Goal: Task Accomplishment & Management: Use online tool/utility

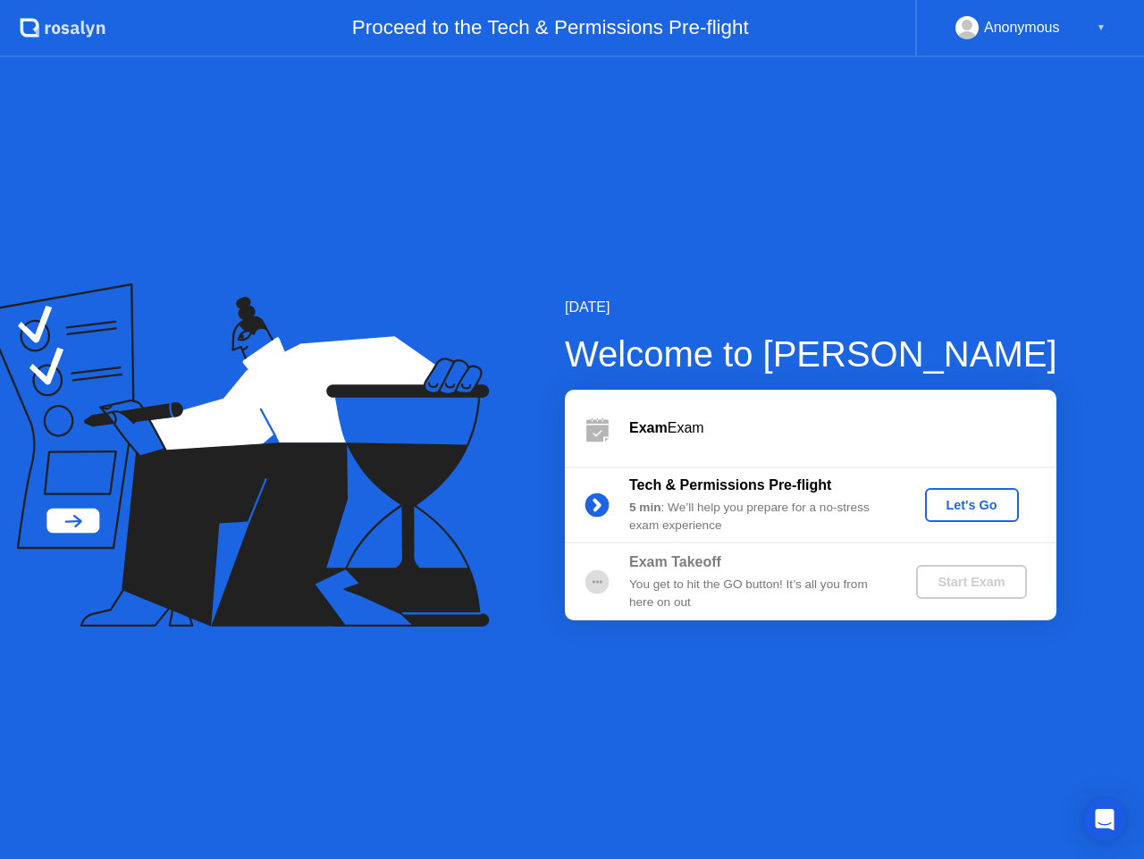
click at [981, 509] on div "Let's Go" at bounding box center [972, 505] width 80 height 14
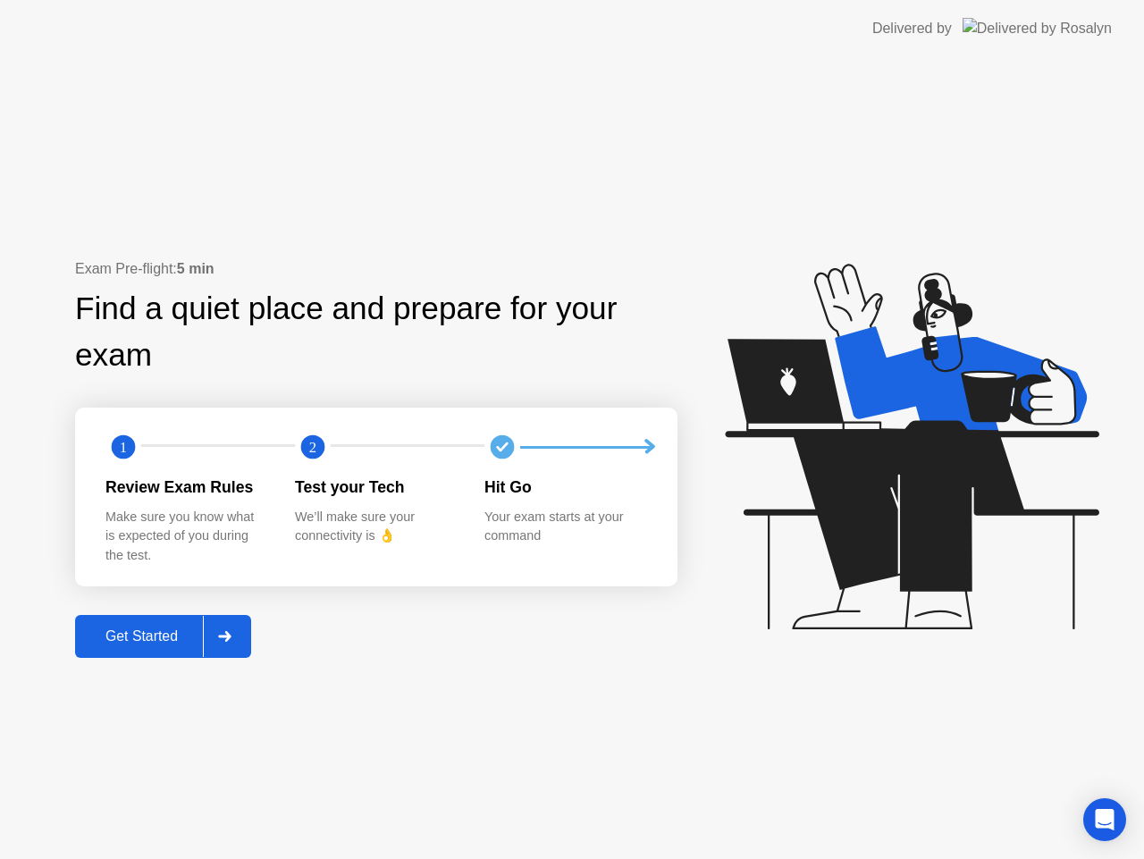
click at [232, 643] on div at bounding box center [224, 636] width 43 height 41
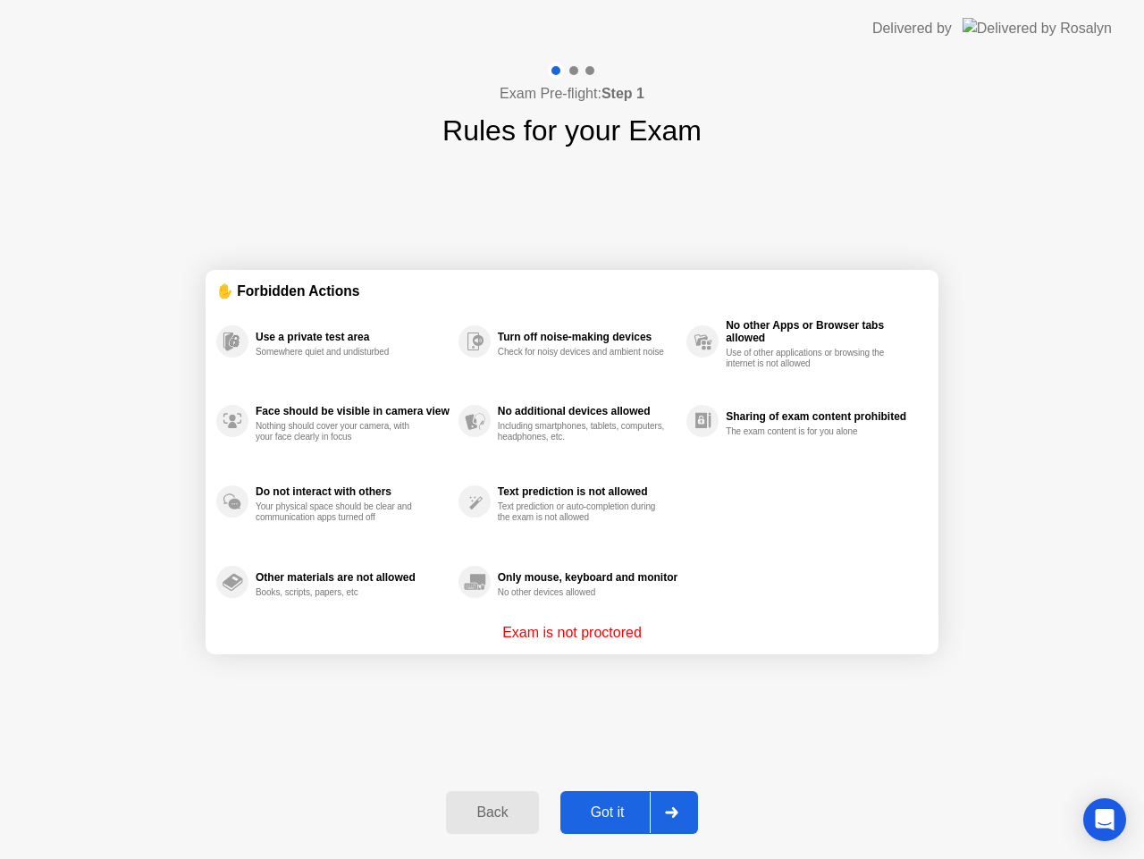
click at [622, 813] on div "Got it" at bounding box center [608, 812] width 84 height 16
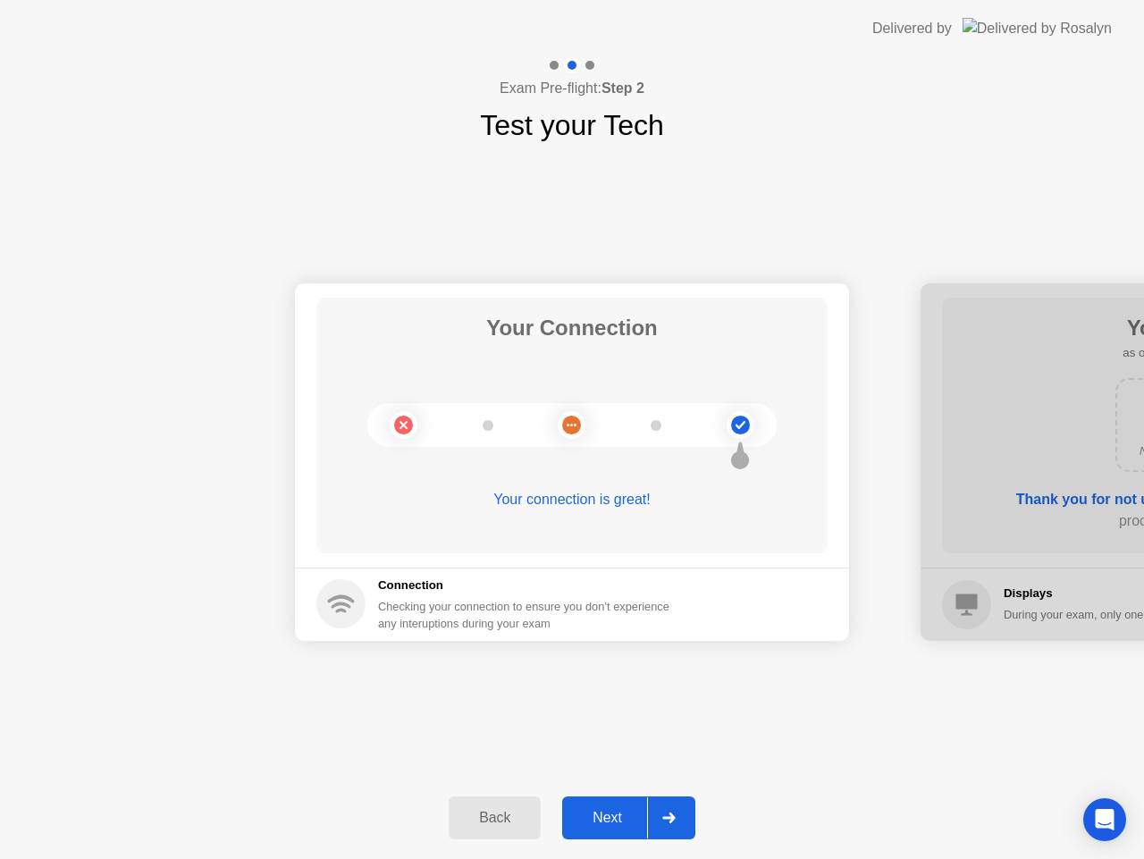
click at [614, 817] on div "Next" at bounding box center [608, 818] width 80 height 16
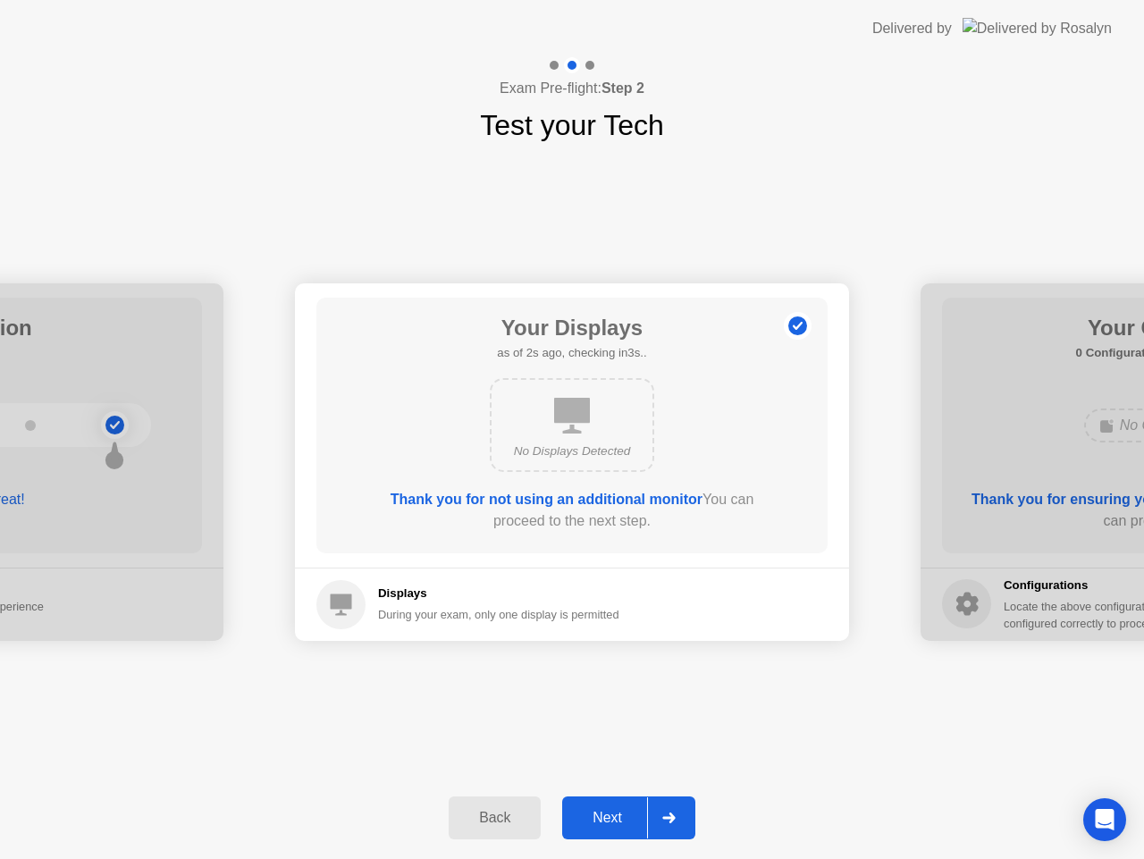
click at [617, 817] on div "Next" at bounding box center [608, 818] width 80 height 16
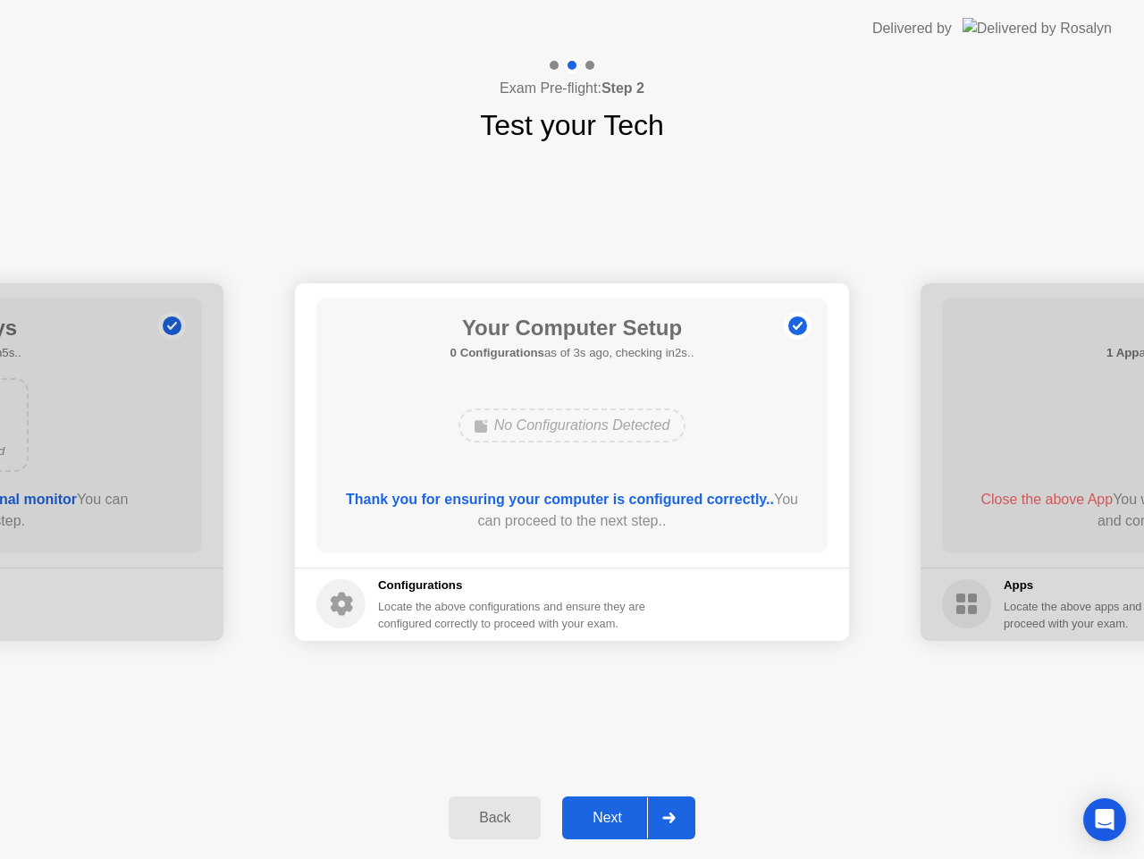
click at [619, 815] on div "Next" at bounding box center [608, 818] width 80 height 16
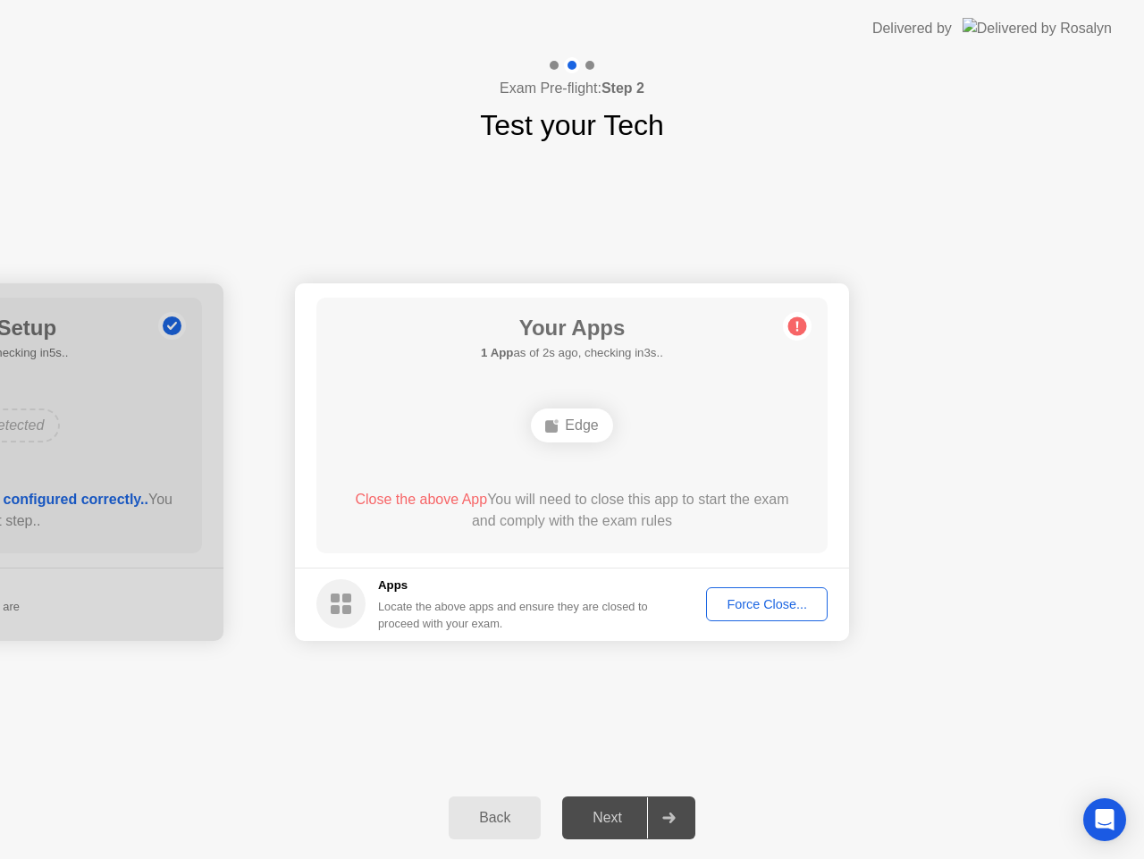
click at [754, 607] on div "Force Close..." at bounding box center [766, 604] width 109 height 14
drag, startPoint x: 607, startPoint y: 823, endPoint x: 732, endPoint y: 649, distance: 214.6
click at [607, 822] on div "Next" at bounding box center [608, 818] width 80 height 16
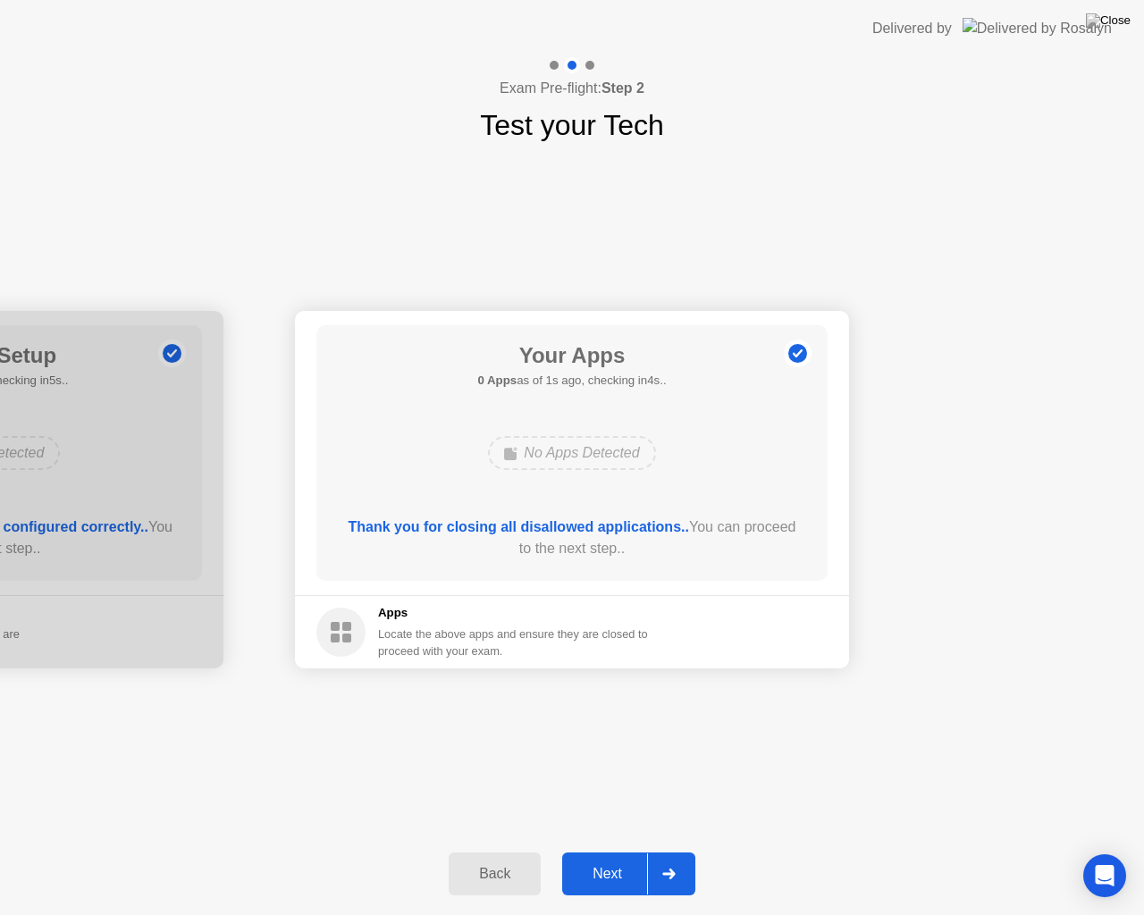
click at [610, 858] on div "Next" at bounding box center [608, 874] width 80 height 16
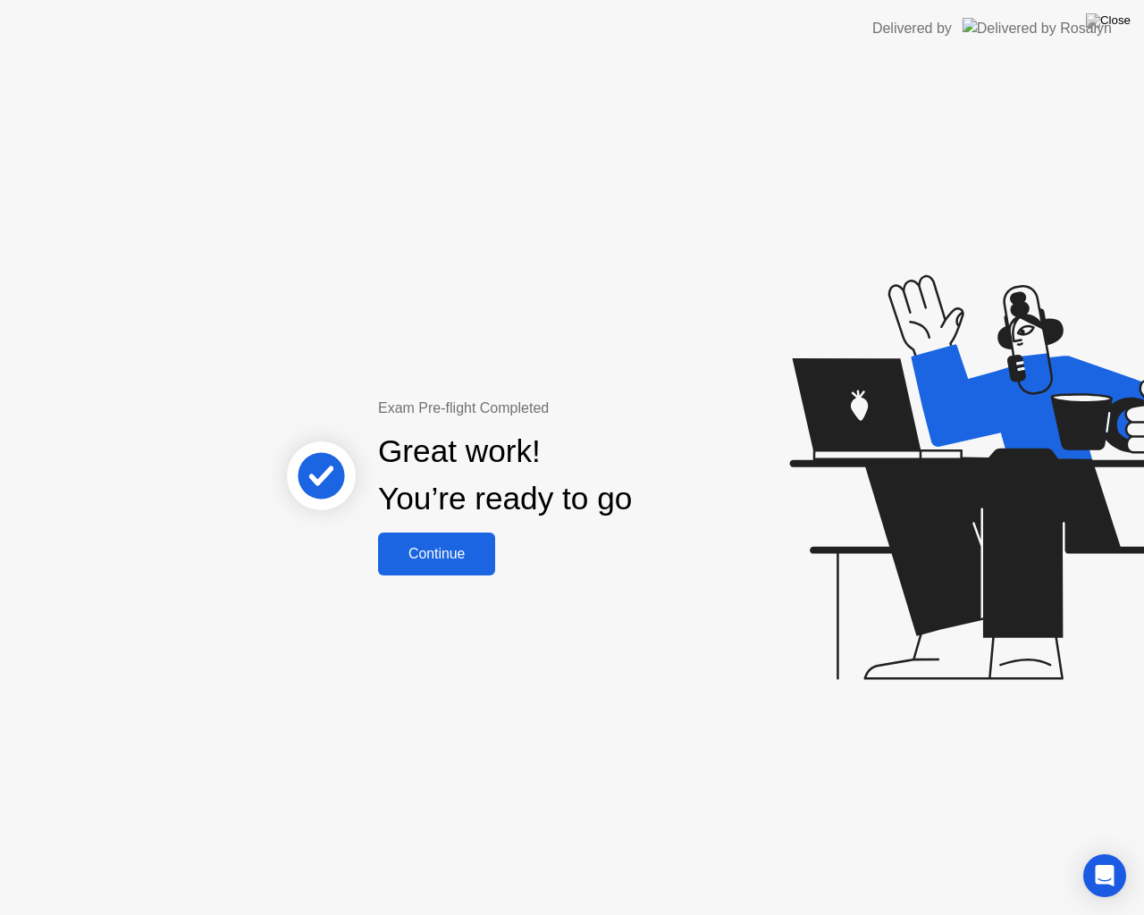
click at [450, 560] on div "Continue" at bounding box center [436, 554] width 106 height 16
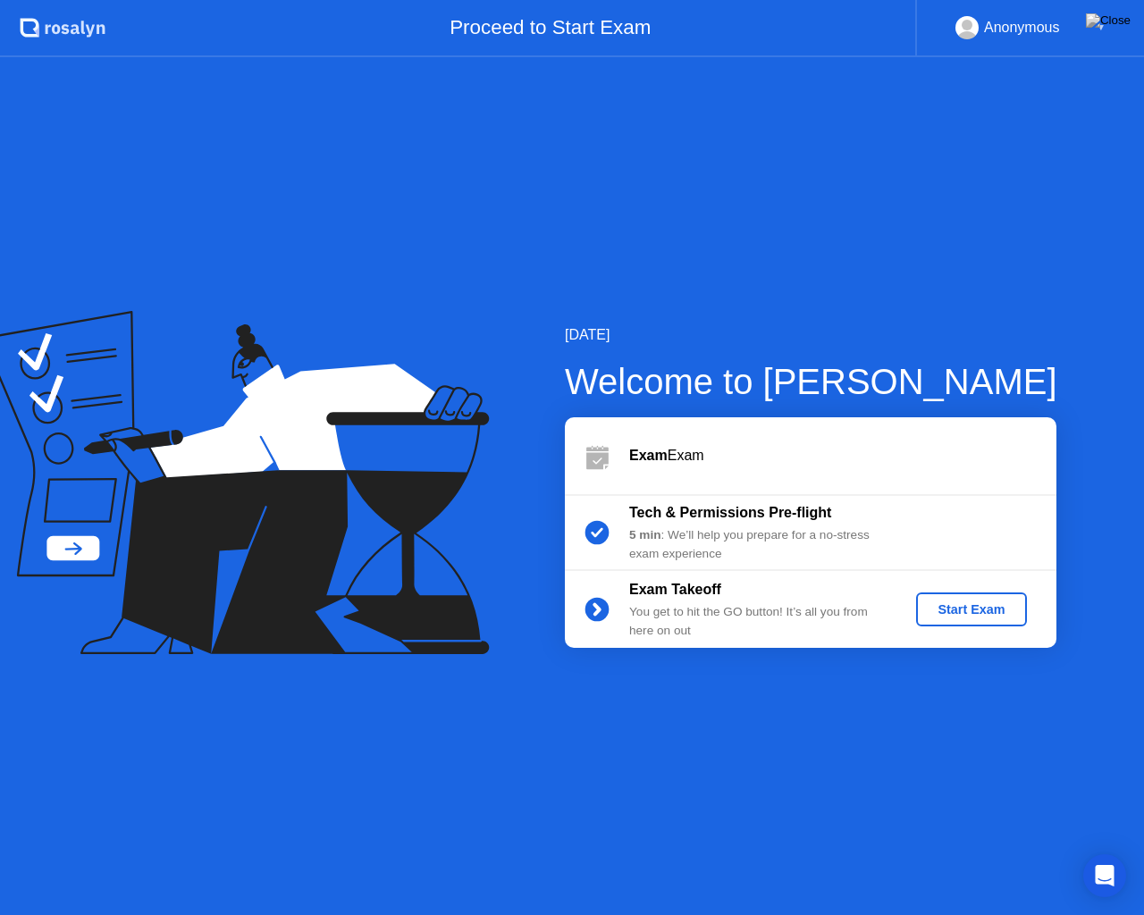
click at [943, 617] on div "Start Exam" at bounding box center [971, 609] width 96 height 14
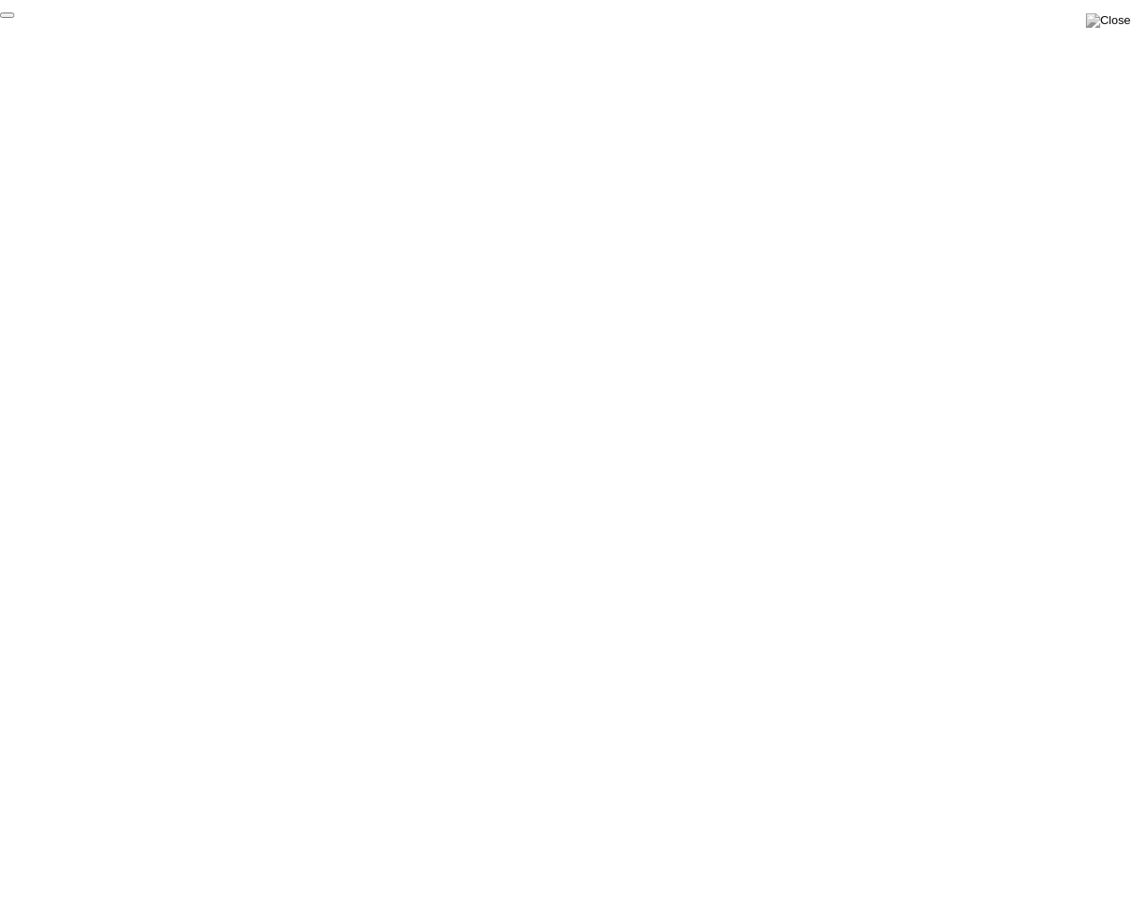
click div "End Proctoring Session"
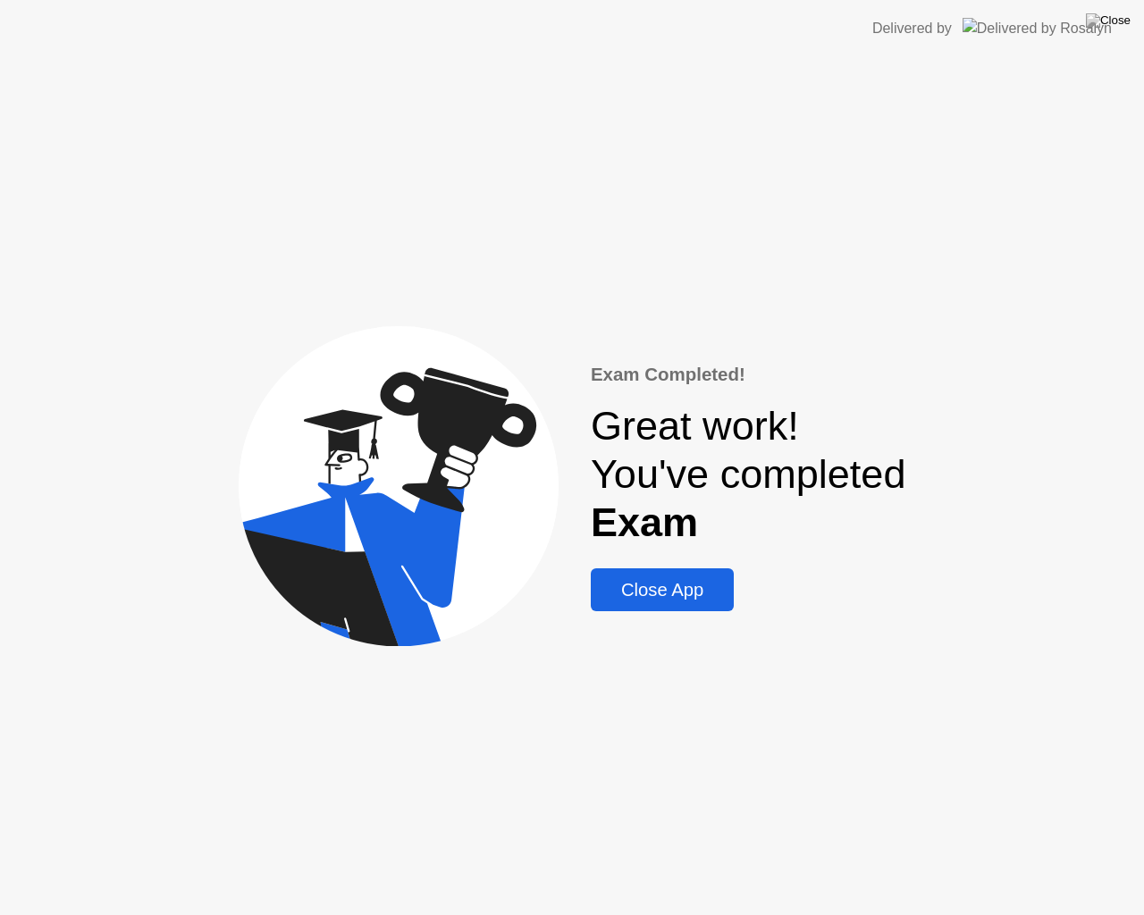
click at [678, 600] on div "Close App" at bounding box center [662, 590] width 132 height 21
